Goal: Find specific page/section: Find specific page/section

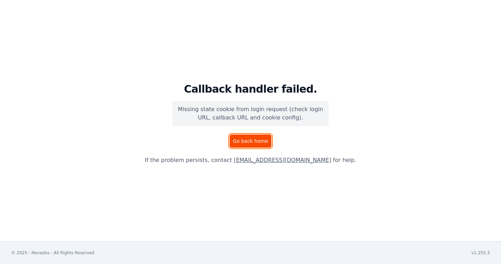
click at [246, 140] on link "Go back home" at bounding box center [250, 141] width 41 height 13
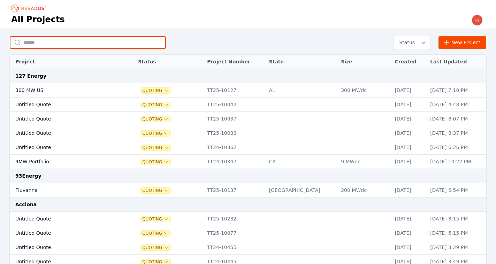
click at [77, 44] on input "text" at bounding box center [88, 42] width 156 height 13
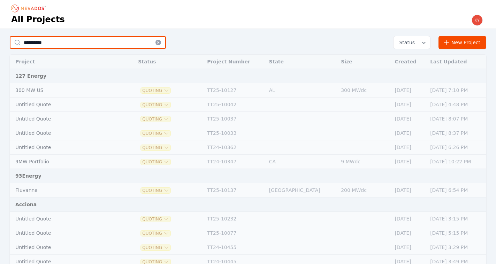
type input "******"
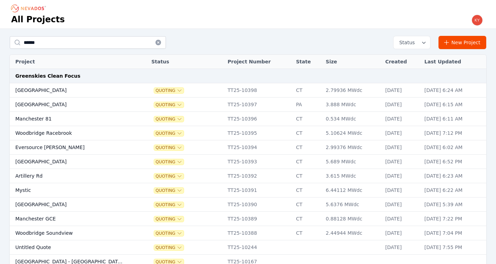
click at [44, 205] on td "Scotland" at bounding box center [69, 205] width 119 height 14
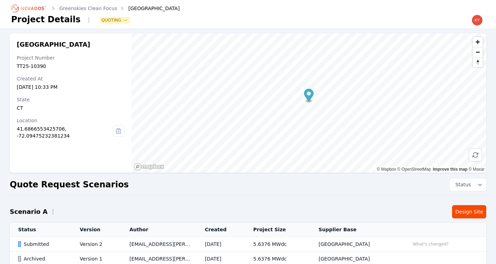
scroll to position [45, 0]
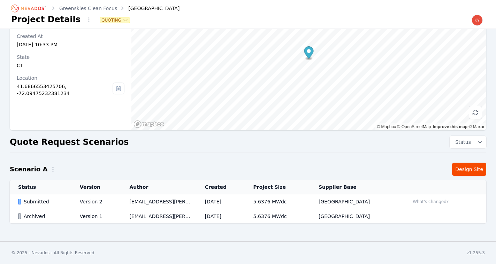
click at [156, 200] on td "devin.hawkins@nevados.solar" at bounding box center [158, 202] width 75 height 15
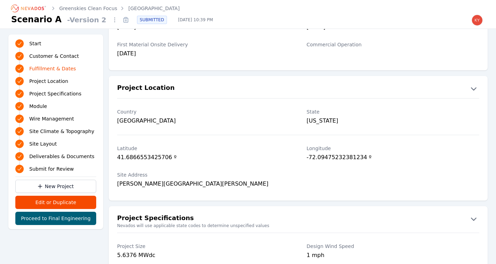
scroll to position [263, 0]
